Goal: Task Accomplishment & Management: Manage account settings

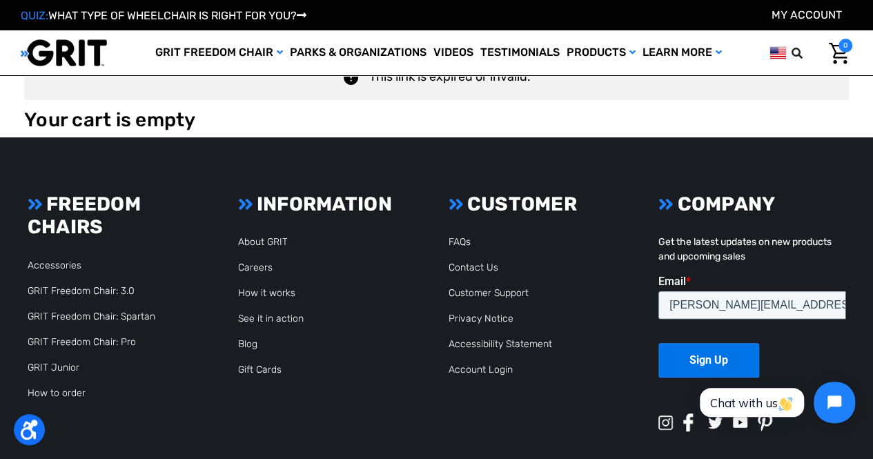
scroll to position [148, 0]
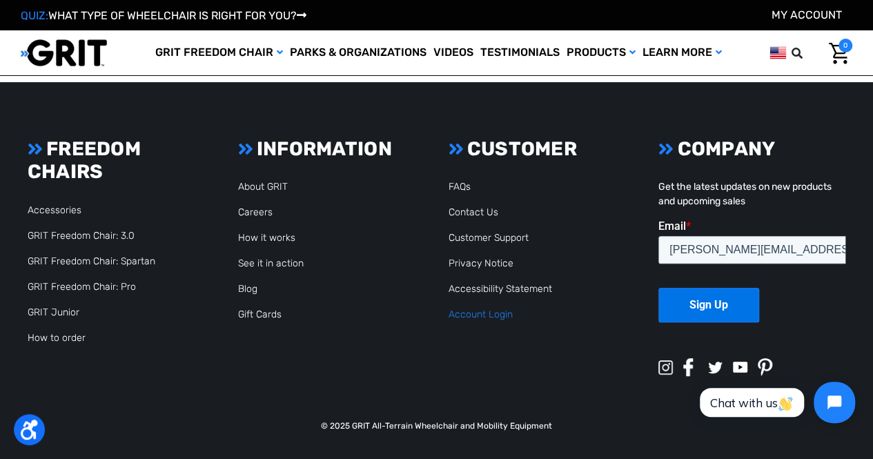
click at [486, 314] on link "Account Login" at bounding box center [480, 314] width 64 height 12
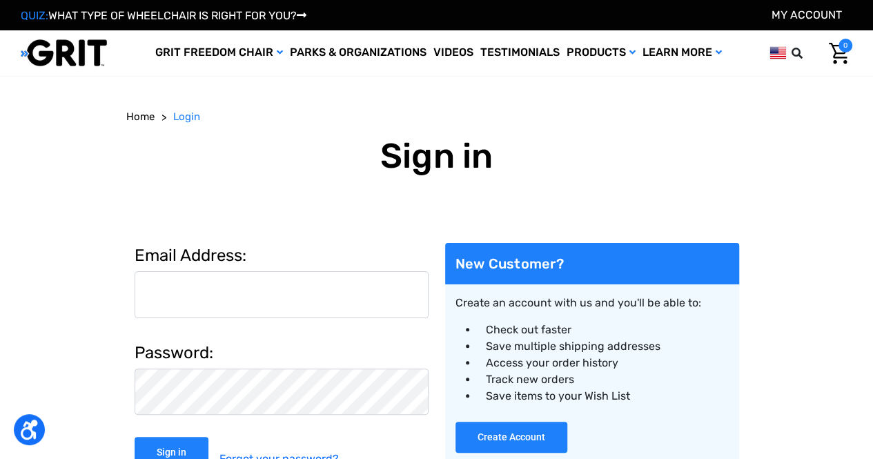
click at [192, 291] on input "Email Address:" at bounding box center [282, 294] width 294 height 47
type input "[PERSON_NAME][EMAIL_ADDRESS][DOMAIN_NAME]"
click at [135, 437] on input "Sign in" at bounding box center [172, 452] width 74 height 31
